Goal: Transaction & Acquisition: Download file/media

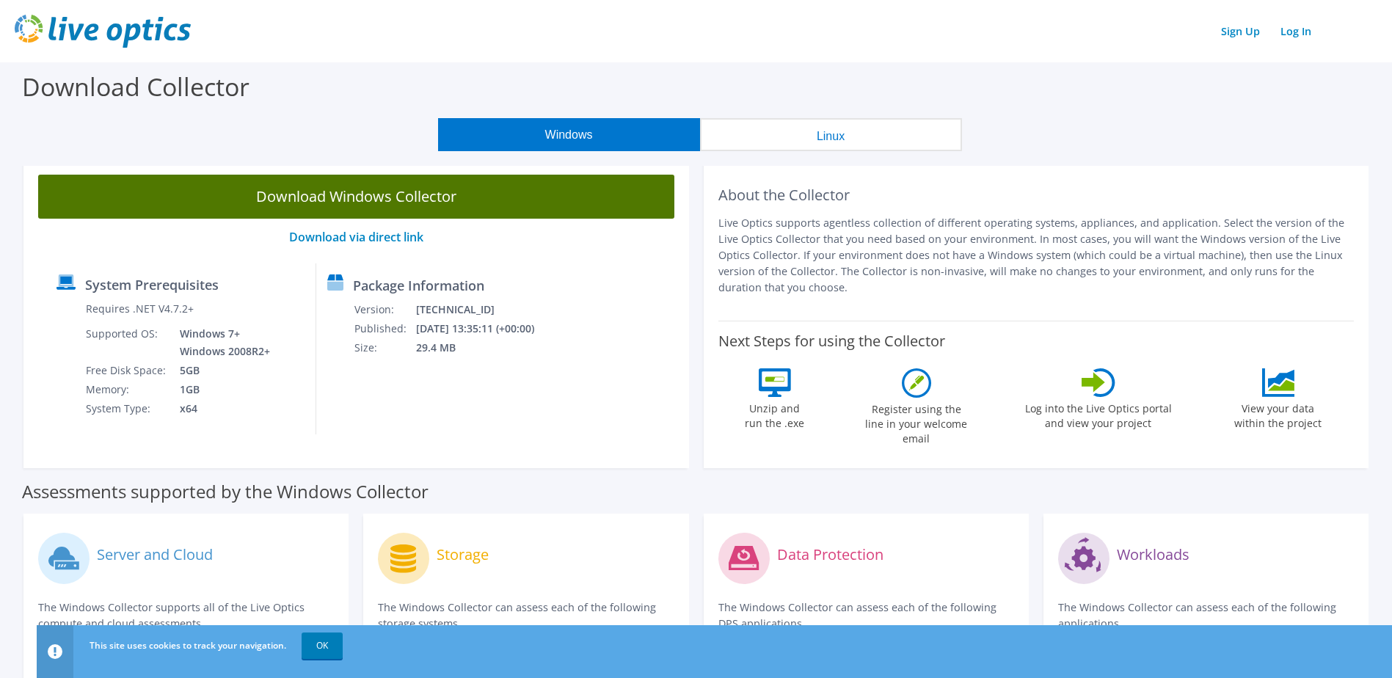
click at [347, 195] on link "Download Windows Collector" at bounding box center [356, 197] width 636 height 44
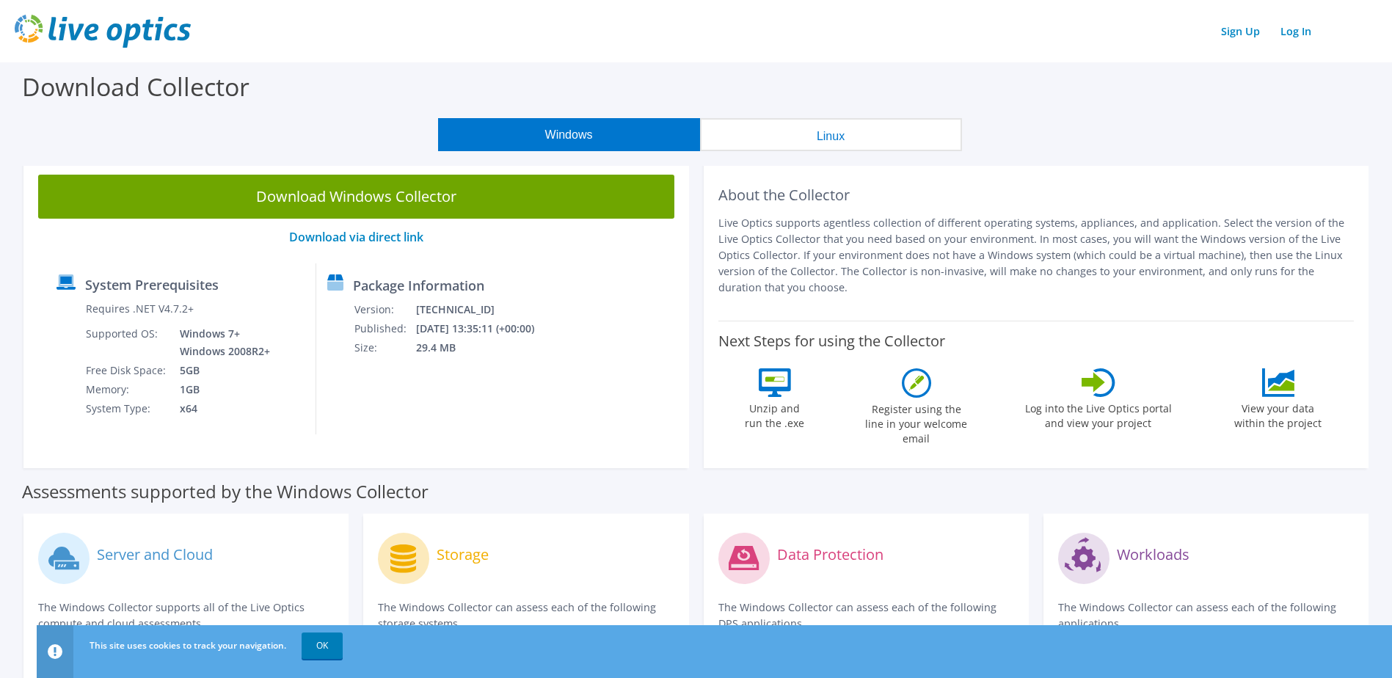
drag, startPoint x: 1316, startPoint y: 155, endPoint x: 1357, endPoint y: 53, distance: 109.9
click at [1318, 153] on section "Download Collector Windows Linux Download Windows Collector Download via direct…" at bounding box center [696, 581] width 1392 height 1039
